Goal: Find specific page/section: Find specific page/section

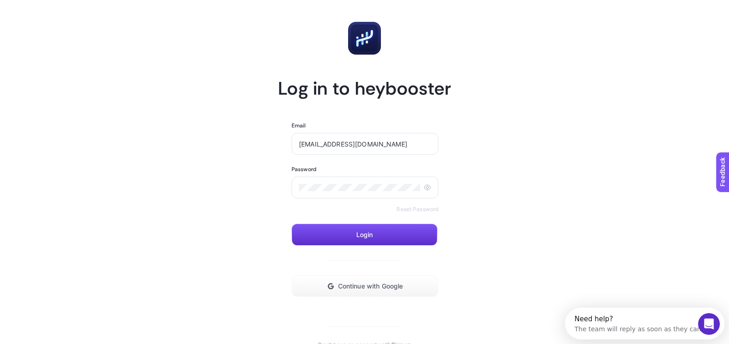
type input "[EMAIL_ADDRESS][DOMAIN_NAME]"
click at [366, 232] on span "Login" at bounding box center [364, 234] width 17 height 7
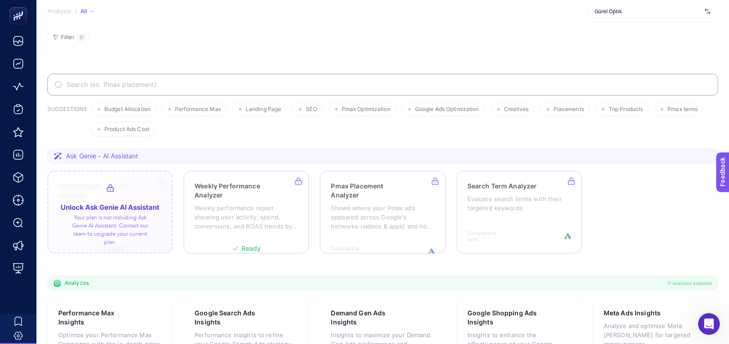
click at [109, 215] on div at bounding box center [109, 212] width 125 height 83
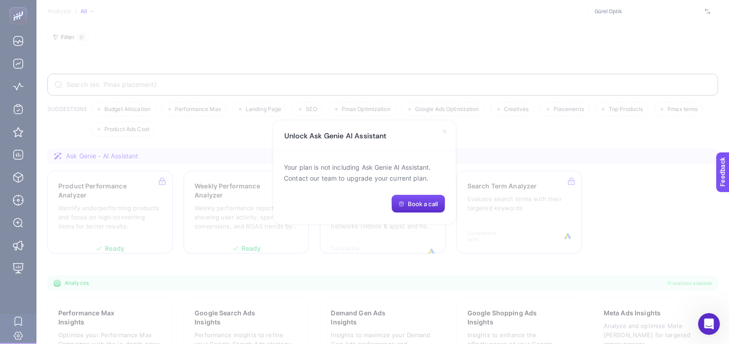
click at [443, 131] on icon at bounding box center [444, 131] width 7 height 7
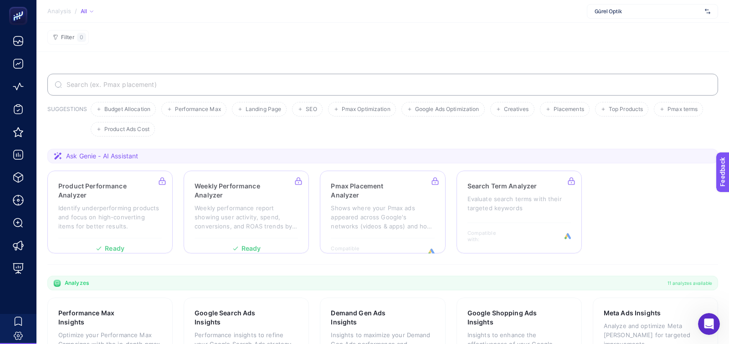
click at [619, 5] on div "Gürel Optik" at bounding box center [652, 11] width 131 height 15
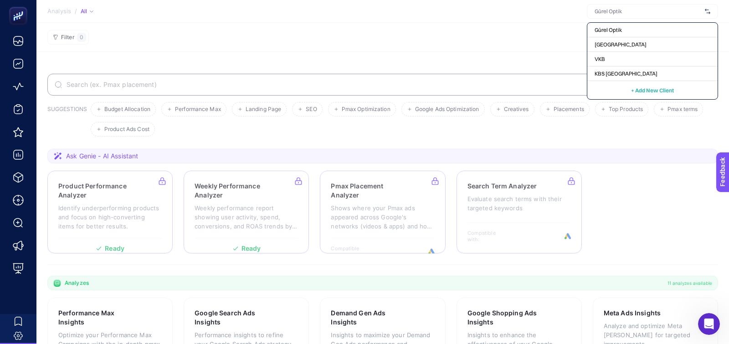
click at [541, 53] on section "SUGGESTIONS Budget Allocation Performance Max Landing Page SEO Pmax Optimizatio…" at bounding box center [382, 316] width 693 height 528
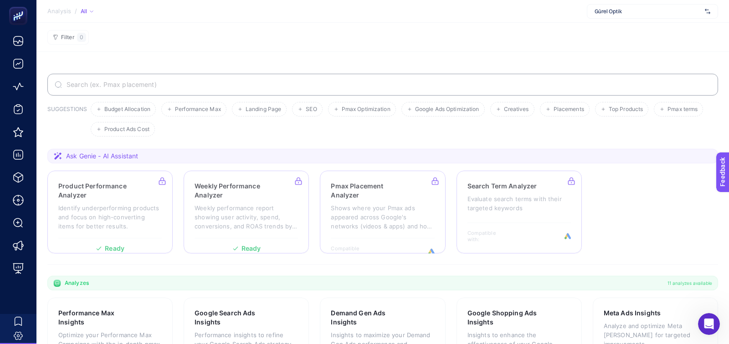
click at [599, 15] on div "Gürel Optik" at bounding box center [652, 11] width 131 height 15
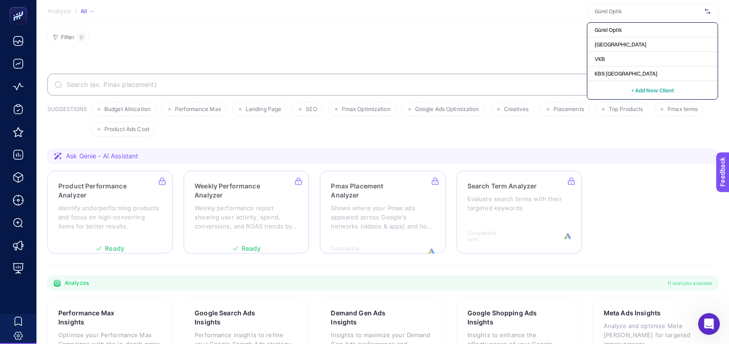
click at [519, 49] on section "Filter 0" at bounding box center [382, 37] width 693 height 29
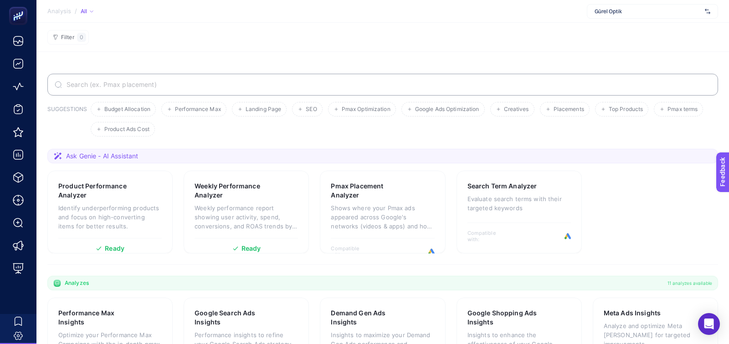
click at [629, 16] on div "Gürel Optik" at bounding box center [652, 11] width 131 height 15
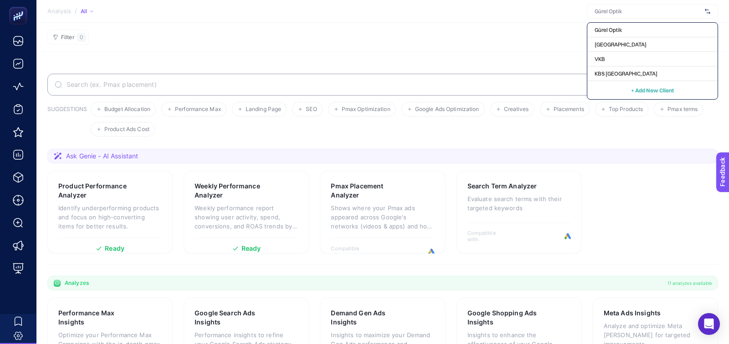
click at [283, 64] on section "SUGGESTIONS Budget Allocation Performance Max Landing Page SEO Pmax Optimizatio…" at bounding box center [382, 316] width 693 height 528
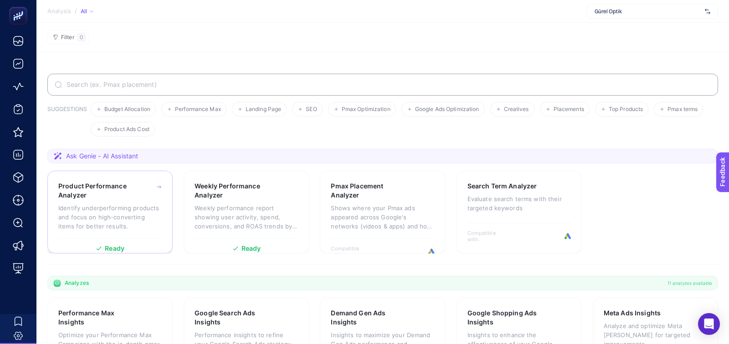
click at [109, 246] on span "Ready" at bounding box center [115, 249] width 20 height 6
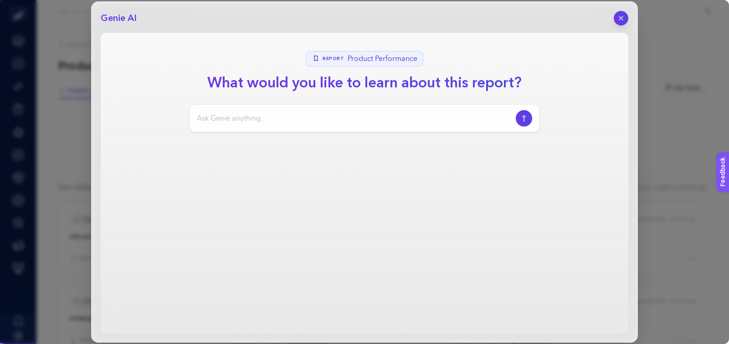
click at [625, 14] on button "button" at bounding box center [621, 18] width 15 height 15
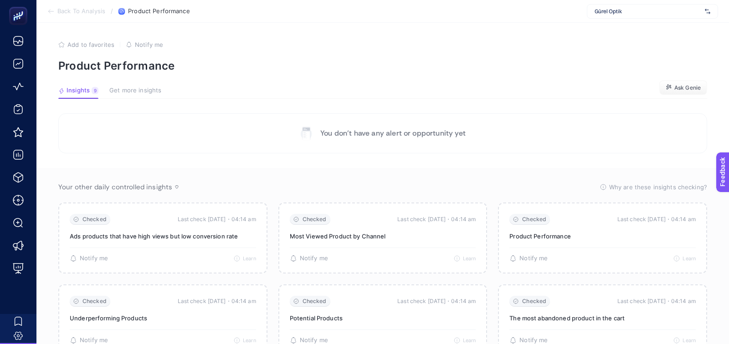
click at [630, 4] on div "Gürel Optik" at bounding box center [652, 11] width 131 height 15
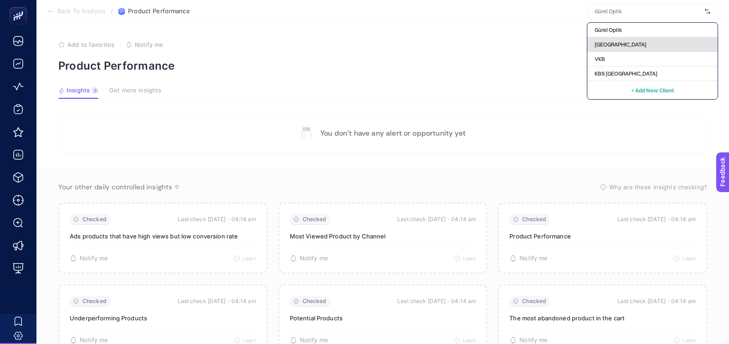
click at [615, 52] on div "[GEOGRAPHIC_DATA]" at bounding box center [652, 59] width 130 height 15
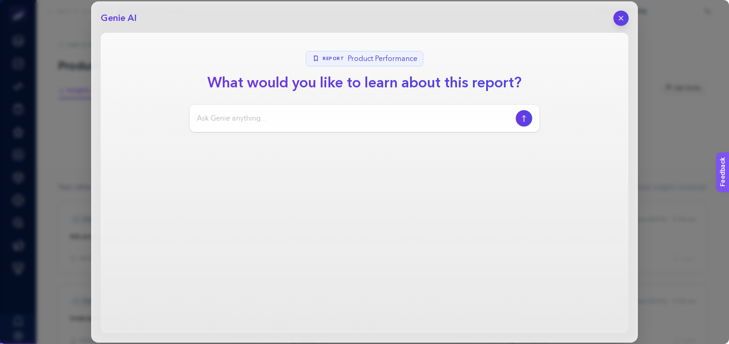
click at [626, 22] on button "button" at bounding box center [620, 17] width 15 height 15
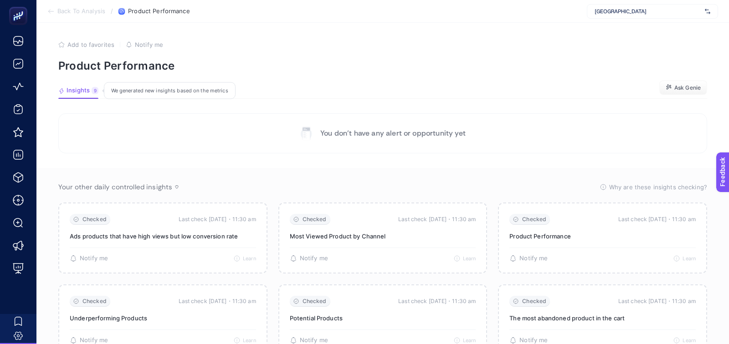
click at [628, 18] on div "[GEOGRAPHIC_DATA]" at bounding box center [652, 11] width 131 height 15
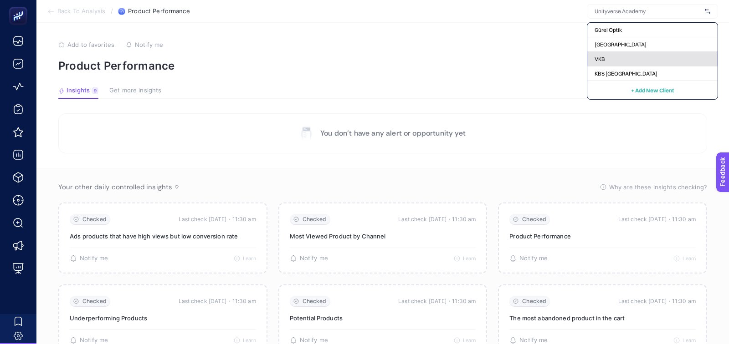
click at [596, 57] on span "VKB" at bounding box center [600, 59] width 10 height 7
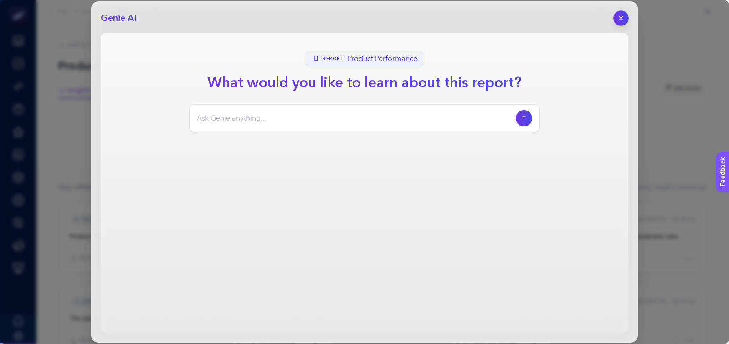
click at [623, 17] on icon "button" at bounding box center [621, 19] width 8 height 8
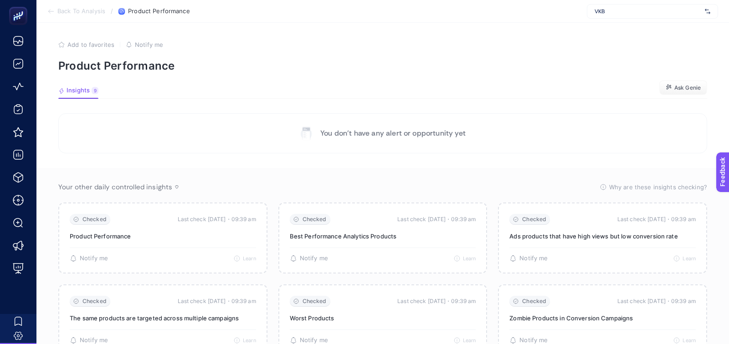
click at [629, 17] on div "VKB" at bounding box center [652, 11] width 131 height 15
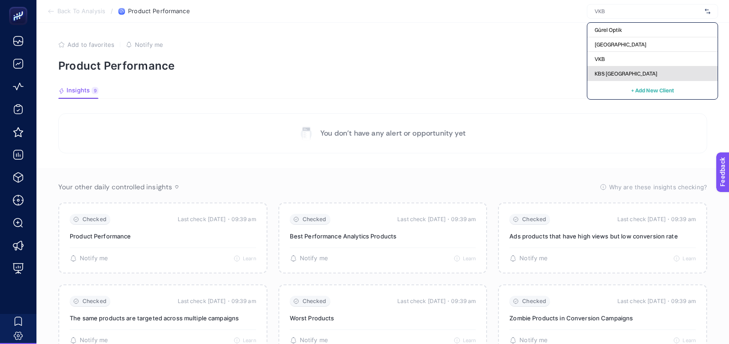
click at [613, 72] on span "KBS [GEOGRAPHIC_DATA]" at bounding box center [626, 73] width 63 height 7
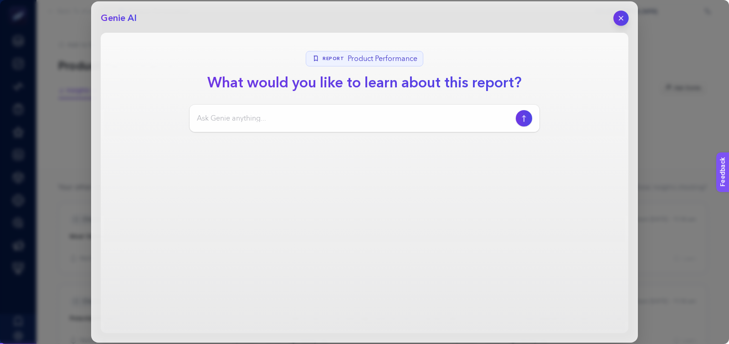
click at [618, 22] on button "button" at bounding box center [620, 17] width 15 height 15
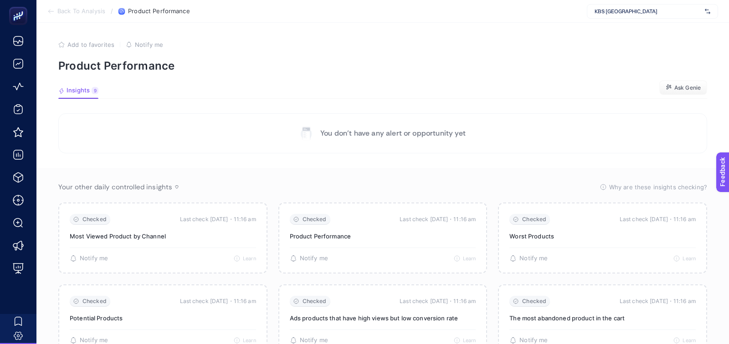
click at [631, 8] on span "KBS [GEOGRAPHIC_DATA]" at bounding box center [648, 11] width 107 height 7
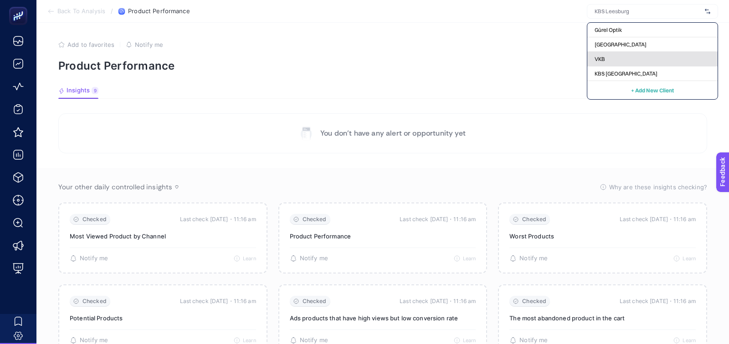
click at [604, 58] on span "VKB" at bounding box center [600, 59] width 10 height 7
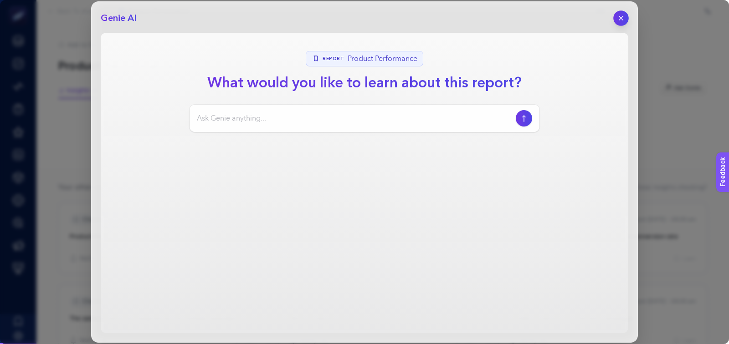
click at [621, 21] on icon "button" at bounding box center [621, 19] width 8 height 8
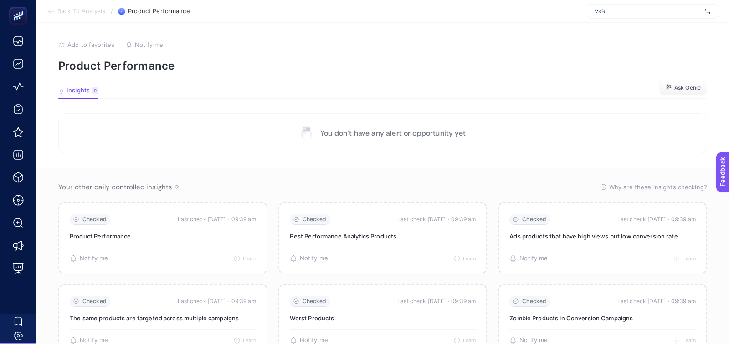
click at [621, 10] on span "VKB" at bounding box center [648, 11] width 107 height 7
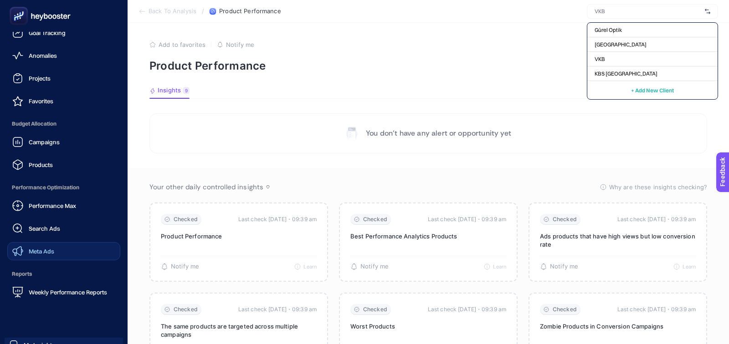
scroll to position [30, 0]
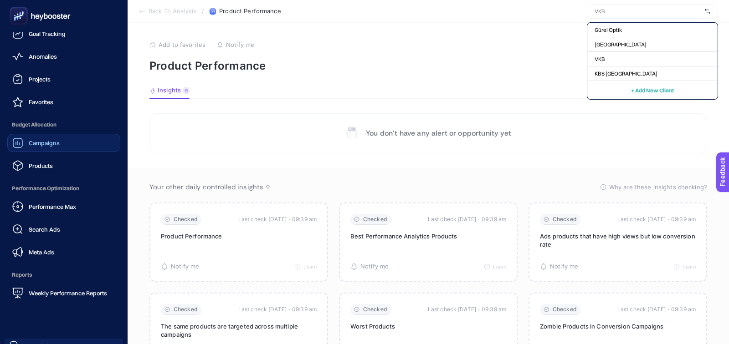
click at [61, 147] on link "Campaigns" at bounding box center [63, 143] width 113 height 18
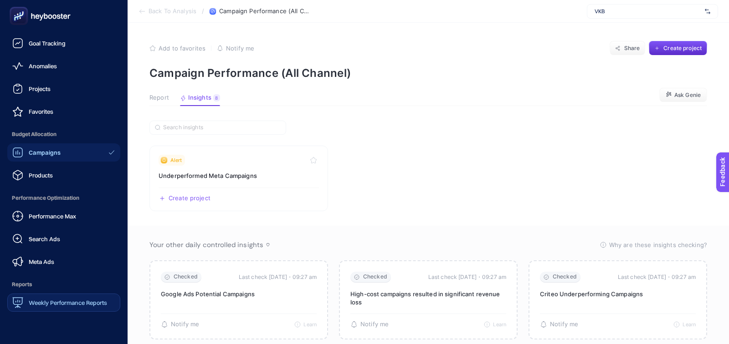
scroll to position [75, 0]
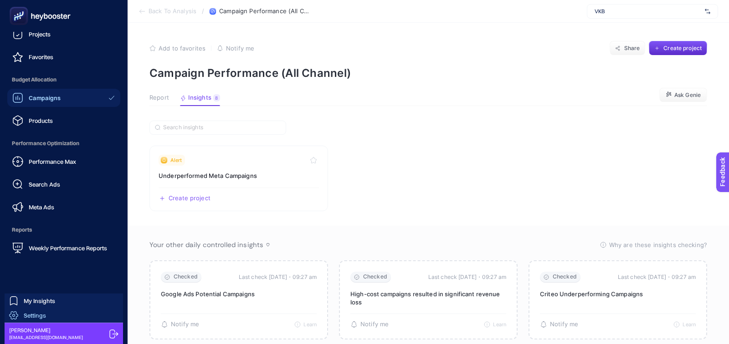
click at [35, 319] on div "Settings" at bounding box center [27, 315] width 37 height 9
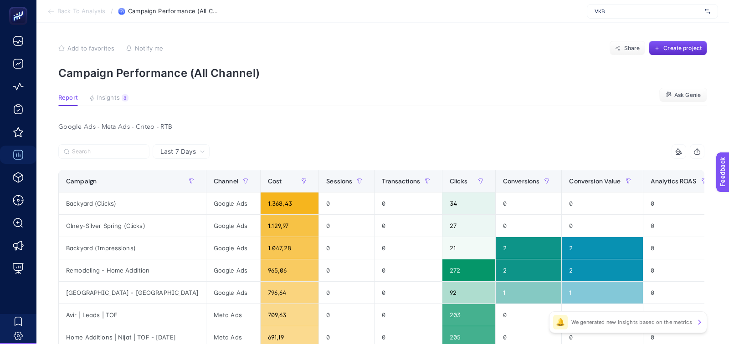
click at [601, 14] on span "VKB" at bounding box center [648, 11] width 107 height 7
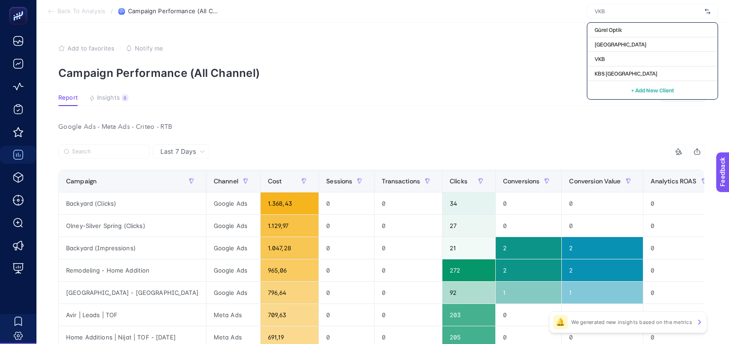
click at [537, 120] on article "Add to favorites false Notify me Share Create project Campaign Performance (All…" at bounding box center [382, 268] width 693 height 490
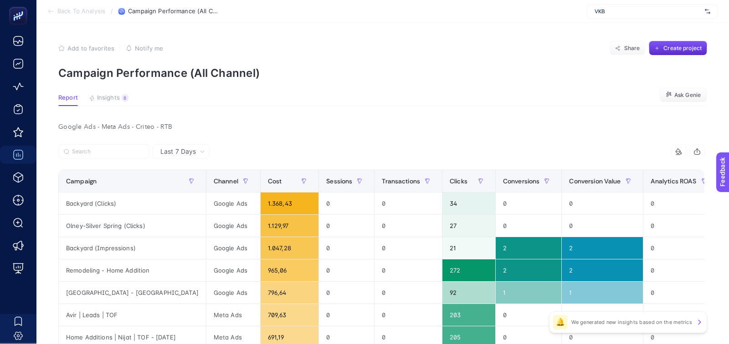
click at [608, 15] on div "VKB" at bounding box center [652, 11] width 131 height 15
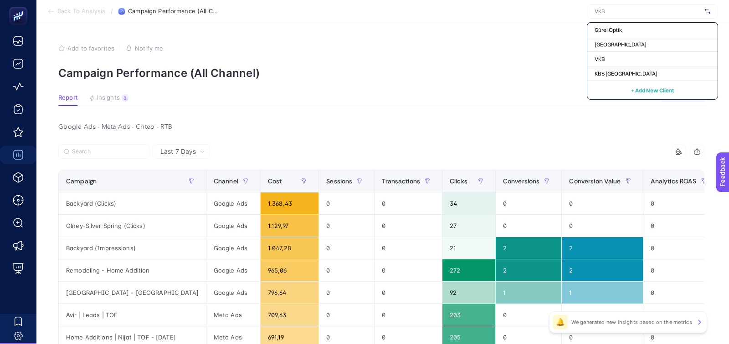
click at [508, 93] on article "Add to favorites false Notify me Share Create project Campaign Performance (All…" at bounding box center [382, 268] width 693 height 490
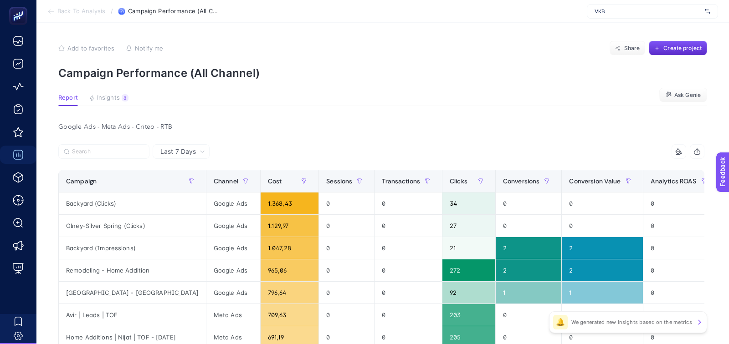
click at [80, 3] on section "Back To Analysis / Campaign Performance (All Channel) VKB" at bounding box center [382, 11] width 693 height 23
click at [79, 8] on span "Back To Analysis" at bounding box center [81, 11] width 48 height 7
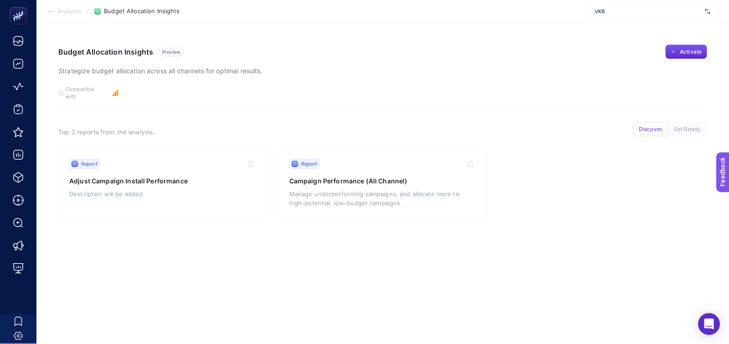
click at [68, 12] on span "Analysis" at bounding box center [69, 11] width 24 height 7
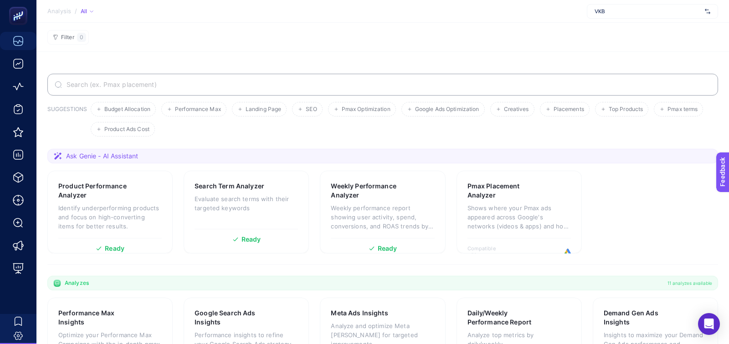
click at [638, 13] on span "VKB" at bounding box center [648, 11] width 107 height 7
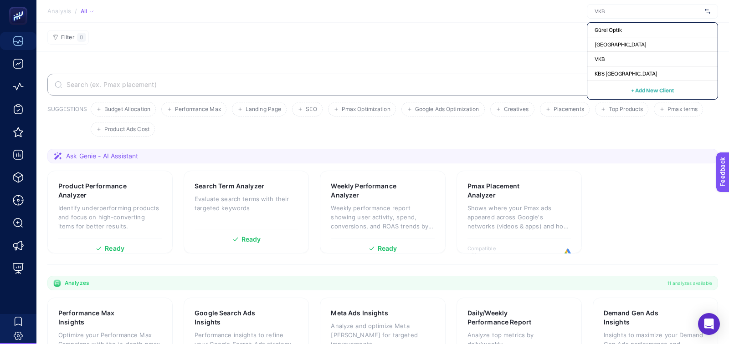
click at [486, 67] on section "SUGGESTIONS Budget Allocation Performance Max Landing Page SEO Pmax Optimizatio…" at bounding box center [382, 316] width 693 height 528
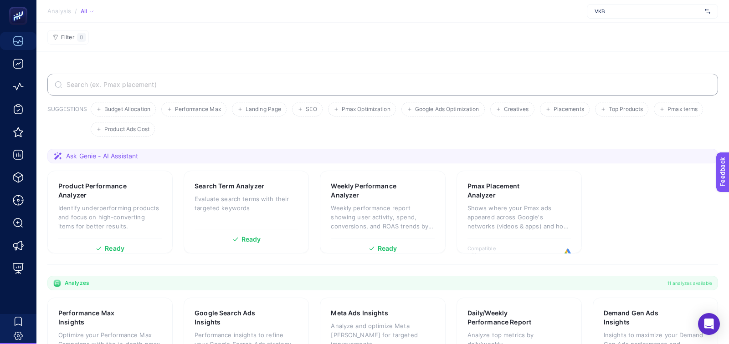
click at [622, 12] on span "VKB" at bounding box center [648, 11] width 107 height 7
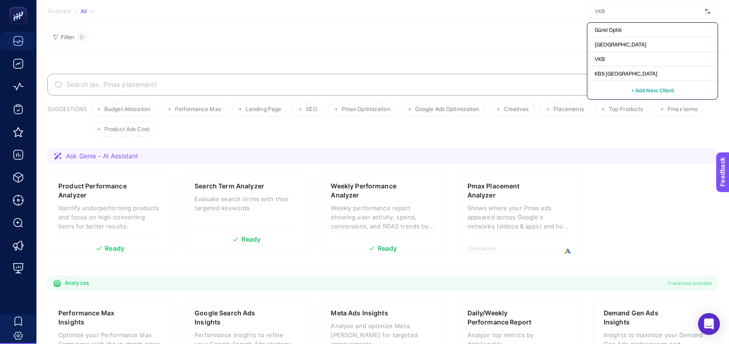
click at [511, 18] on section "Analysis / All Gürel Optik Unityverse Academy VKB KBS Leesburg + Add New Client" at bounding box center [382, 11] width 693 height 23
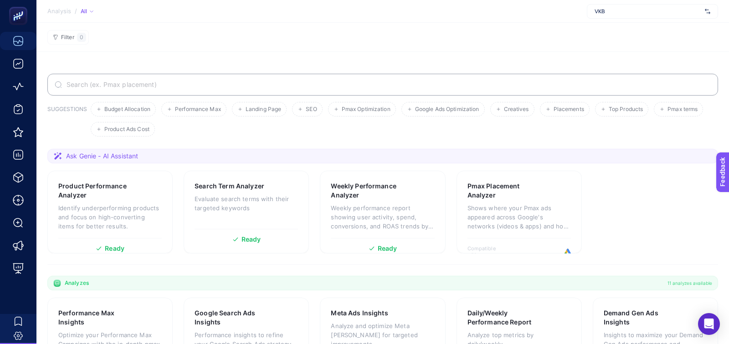
click at [625, 12] on span "VKB" at bounding box center [648, 11] width 107 height 7
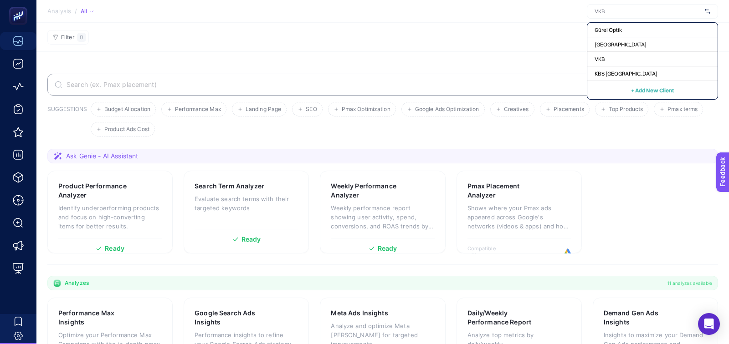
click at [395, 58] on section "SUGGESTIONS Budget Allocation Performance Max Landing Page SEO Pmax Optimizatio…" at bounding box center [382, 316] width 693 height 528
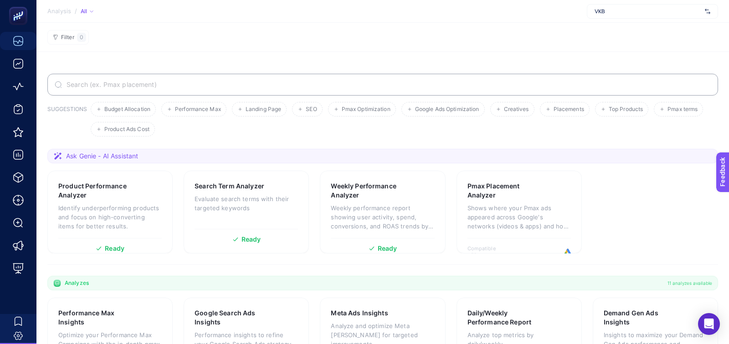
click at [619, 10] on span "VKB" at bounding box center [648, 11] width 107 height 7
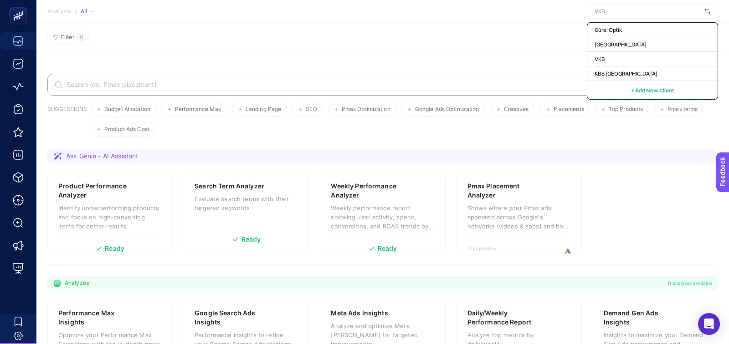
click at [457, 60] on section "SUGGESTIONS Budget Allocation Performance Max Landing Page SEO Pmax Optimizatio…" at bounding box center [382, 316] width 693 height 528
